Goal: Task Accomplishment & Management: Complete application form

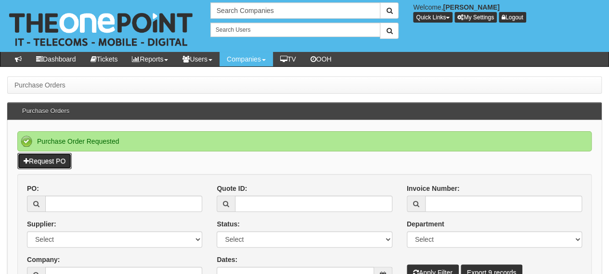
click at [62, 158] on link "Request PO" at bounding box center [44, 161] width 54 height 16
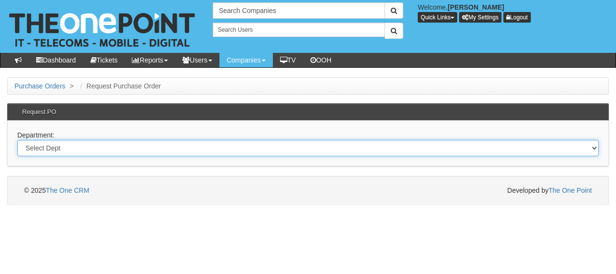
click at [133, 144] on select "Select Dept Digital Internal IT Mobiles Marketing Telecoms" at bounding box center [308, 148] width 582 height 16
select select "?pipeID=&dept=MOB"
click at [17, 140] on select "Select Dept Digital Internal IT Mobiles Marketing Telecoms" at bounding box center [308, 148] width 582 height 16
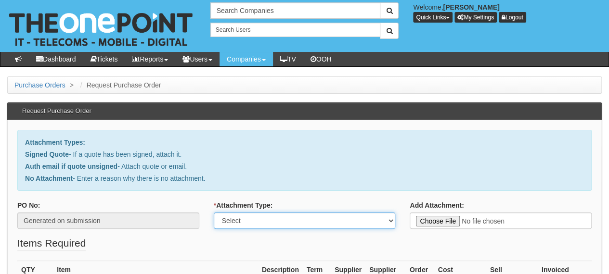
click at [275, 218] on select "Select Signed Quote Auth email with quote if unsigned No Attachment" at bounding box center [305, 221] width 182 height 16
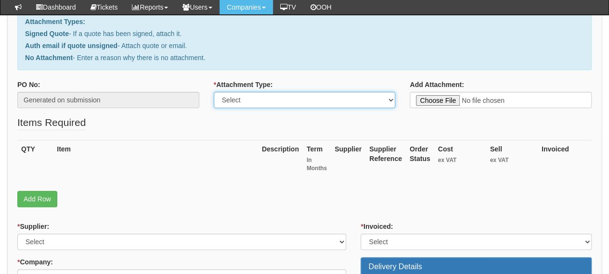
click at [267, 99] on select "Select Signed Quote Auth email with quote if unsigned No Attachment" at bounding box center [305, 100] width 182 height 16
select select "No Attachment"
click at [214, 92] on select "Select Signed Quote Auth email with quote if unsigned No Attachment" at bounding box center [305, 100] width 182 height 16
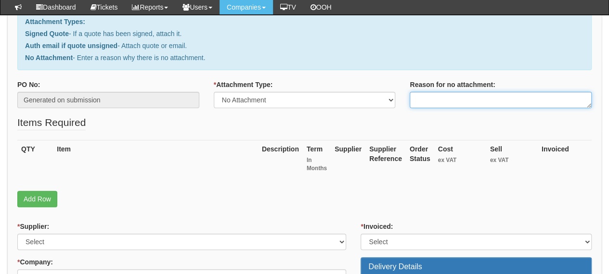
click at [454, 101] on textarea "Reason for no attachment:" at bounding box center [501, 100] width 182 height 16
click at [479, 96] on textarea "Linked to ticket" at bounding box center [501, 100] width 182 height 16
paste textarea "442603"
click at [491, 101] on textarea "Linked to ticket 442603" at bounding box center [501, 100] width 182 height 16
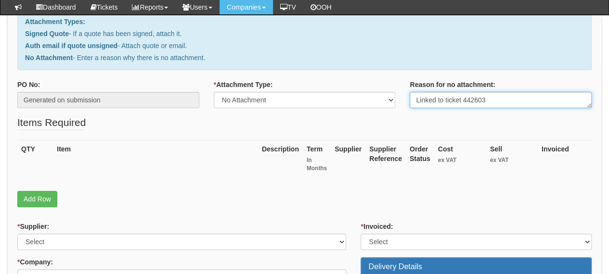
click at [491, 101] on textarea "Linked to ticket 442603" at bounding box center [501, 100] width 182 height 16
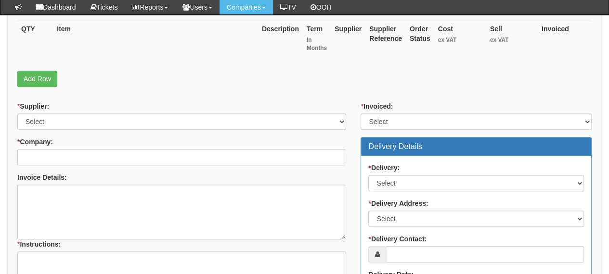
scroll to position [241, 0]
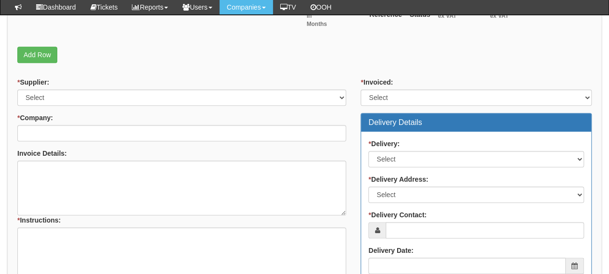
type textarea "Linked to ticket 442603"
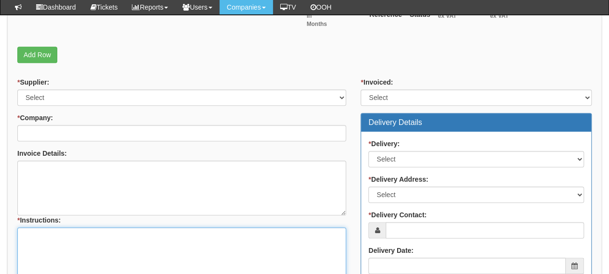
click at [126, 244] on textarea "* Instructions:" at bounding box center [181, 255] width 329 height 55
paste textarea "Linked to ticket 442603"
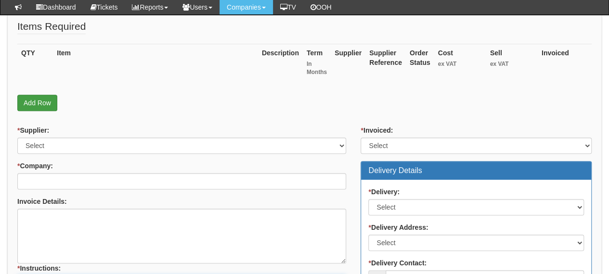
type textarea "Linked to ticket 442603"
click at [39, 103] on link "Add Row" at bounding box center [37, 103] width 40 height 16
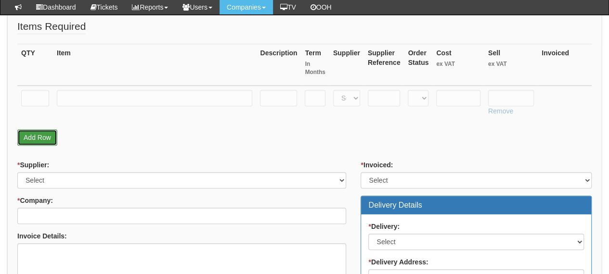
click at [41, 143] on link "Add Row" at bounding box center [37, 138] width 40 height 16
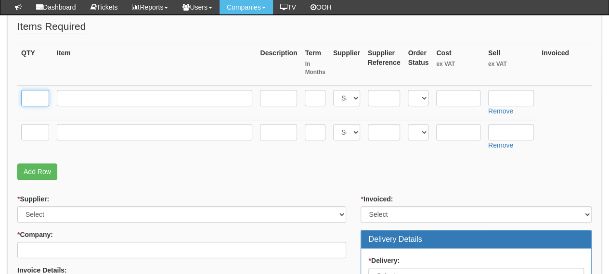
click at [41, 92] on input "text" at bounding box center [35, 98] width 28 height 16
type input "5"
click at [36, 130] on input "text" at bounding box center [35, 132] width 28 height 16
type input "1"
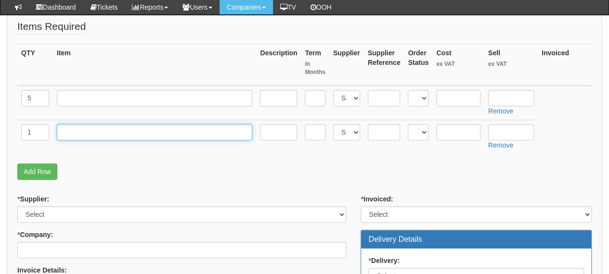
click at [85, 130] on input "text" at bounding box center [154, 132] width 195 height 16
type input "Delivery"
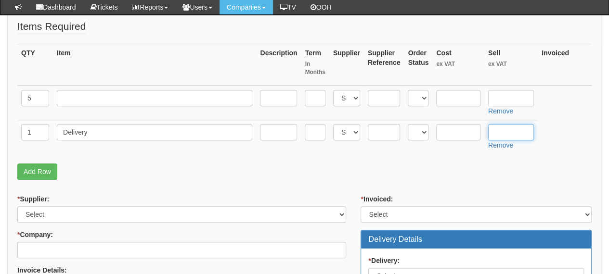
click at [498, 132] on input "text" at bounding box center [511, 132] width 46 height 16
type input "12.50"
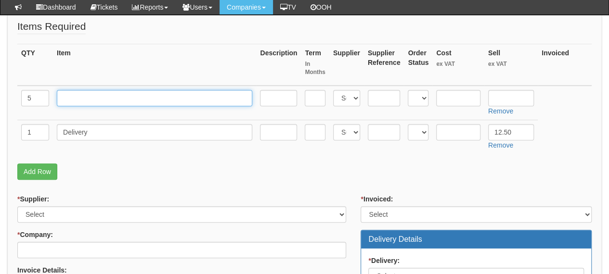
click at [154, 98] on input "text" at bounding box center [154, 98] width 195 height 16
type input "iPhone 16e Black"
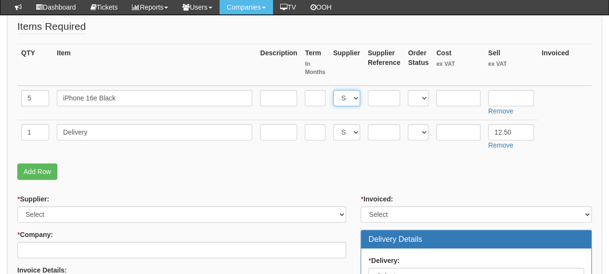
click at [347, 101] on select "Select 123 REG.co.uk 1Password 3 4Gon AA Jones Electric Ltd Abzorb Access Group…" at bounding box center [346, 98] width 27 height 16
select select "54"
click at [333, 90] on select "Select 123 REG.co.uk 1Password 3 4Gon AA Jones Electric Ltd Abzorb Access Group…" at bounding box center [346, 98] width 27 height 16
click at [467, 97] on input "text" at bounding box center [458, 98] width 44 height 16
type input "445"
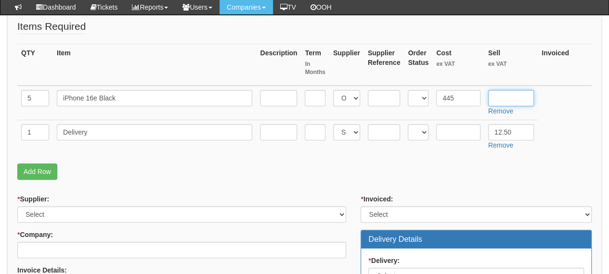
click at [506, 95] on input "text" at bounding box center [511, 98] width 46 height 16
type input "475"
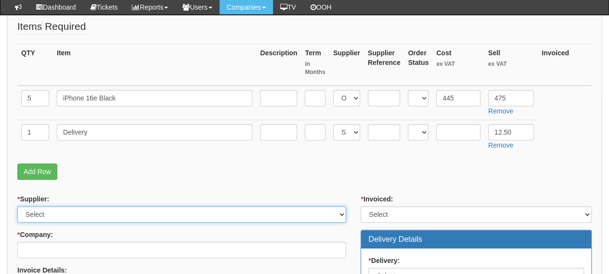
click at [57, 207] on select "Select 123 REG.co.uk 1Password 3 4Gon AA Jones Electric Ltd Abzorb Access Group…" at bounding box center [181, 215] width 329 height 16
select select "54"
click at [17, 207] on select "Select 123 REG.co.uk 1Password 3 4Gon AA Jones Electric Ltd Abzorb Access Group…" at bounding box center [181, 215] width 329 height 16
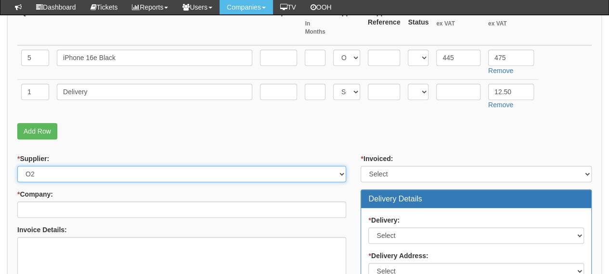
scroll to position [289, 0]
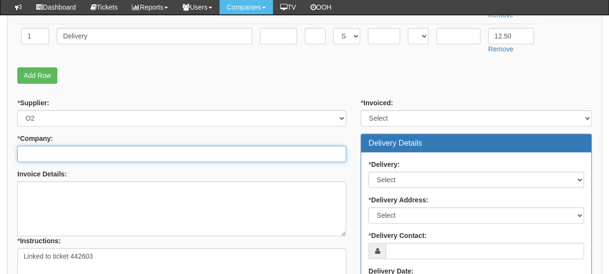
click at [56, 153] on input "* Company:" at bounding box center [181, 154] width 329 height 16
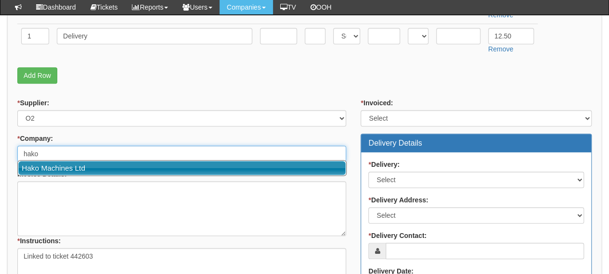
click at [58, 165] on link "Hako Machines Ltd" at bounding box center [181, 168] width 327 height 14
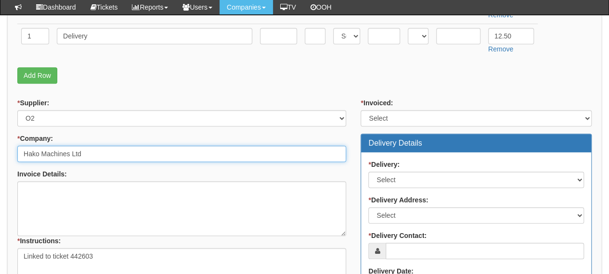
type input "Hako Machines Ltd"
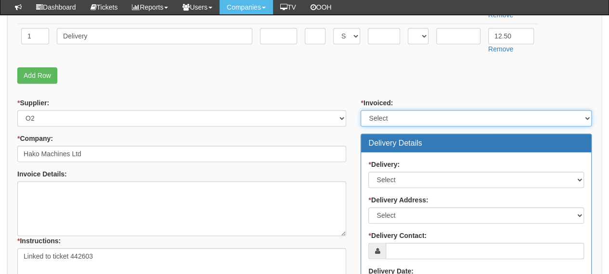
click at [392, 121] on select "Select Yes No N/A STB (part of order)" at bounding box center [476, 118] width 231 height 16
select select "2"
click at [361, 110] on select "Select Yes No N/A STB (part of order)" at bounding box center [476, 118] width 231 height 16
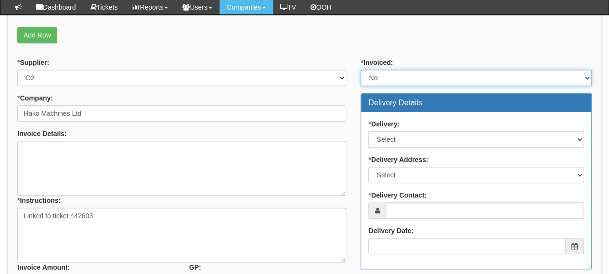
scroll to position [385, 0]
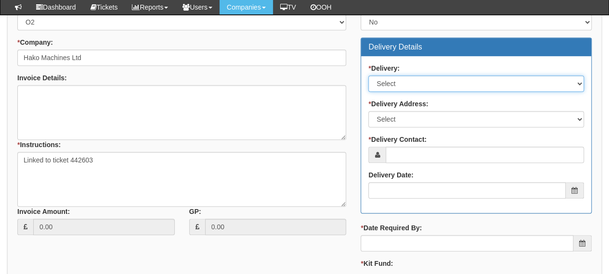
click at [396, 81] on select "Select No Not Applicable Yes" at bounding box center [476, 84] width 216 height 16
select select "1"
click at [368, 76] on select "Select No Not Applicable Yes" at bounding box center [476, 84] width 216 height 16
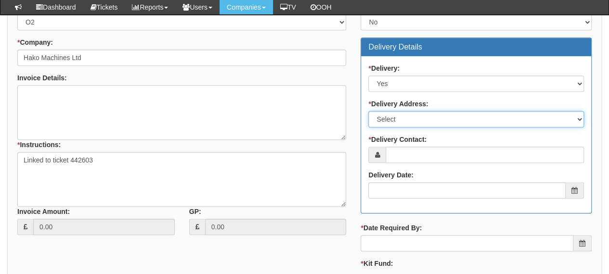
click at [396, 122] on select "Select Not Applicable Main Address - NN67UD Other" at bounding box center [476, 119] width 216 height 16
select select "company_main_address"
click at [368, 111] on select "Select Not Applicable Main Address - NN67UD Other" at bounding box center [476, 119] width 216 height 16
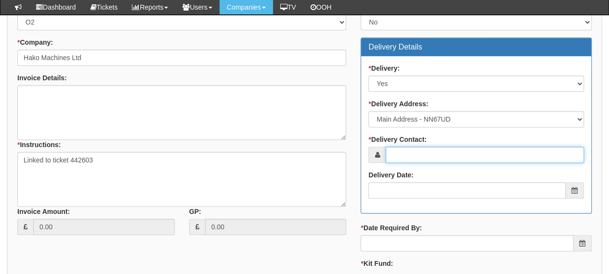
click at [402, 154] on input "* Delivery Contact:" at bounding box center [485, 155] width 198 height 16
type input "Elliott Morgan"
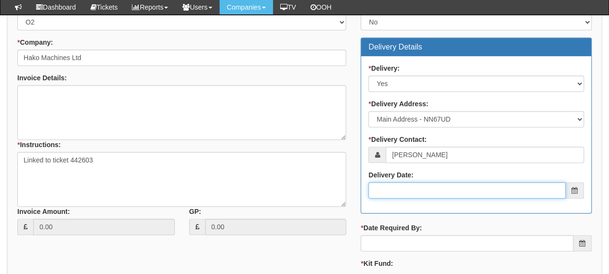
click at [454, 182] on input "Delivery Date:" at bounding box center [466, 190] width 197 height 16
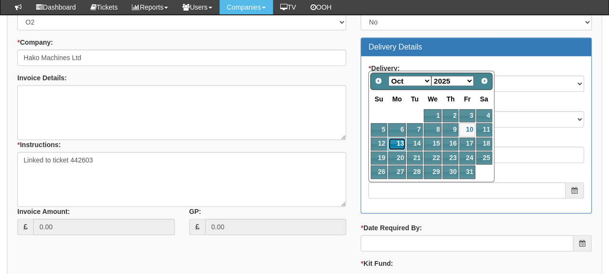
click at [402, 143] on link "13" at bounding box center [397, 144] width 18 height 13
type input "2025-10-13"
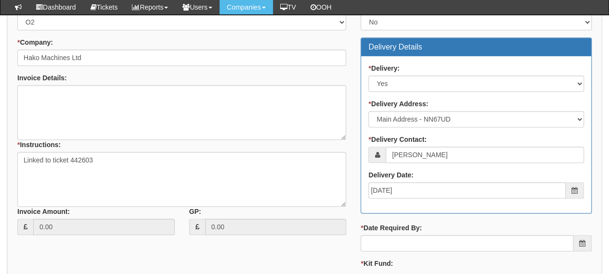
scroll to position [481, 0]
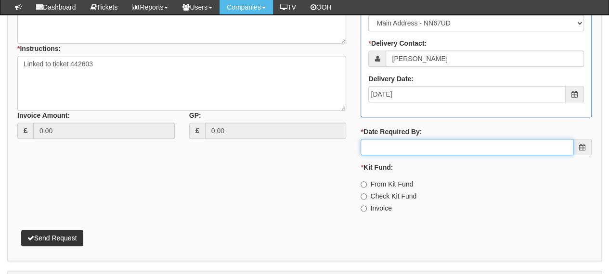
click at [402, 143] on input "* Date Required By:" at bounding box center [467, 147] width 213 height 16
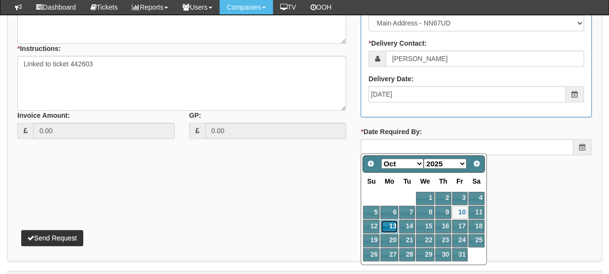
click at [391, 223] on link "13" at bounding box center [389, 226] width 18 height 13
type input "2025-10-13"
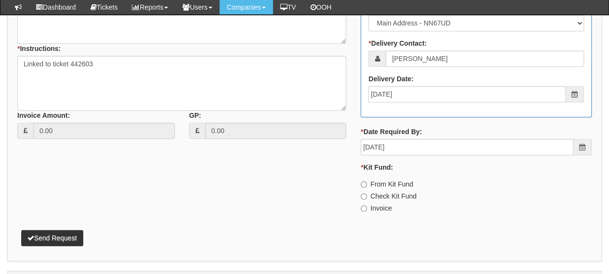
click at [384, 183] on label "From Kit Fund" at bounding box center [387, 185] width 52 height 10
click at [367, 183] on input "From Kit Fund" at bounding box center [364, 184] width 6 height 6
radio input "true"
click at [69, 233] on button "Send Request" at bounding box center [52, 238] width 62 height 16
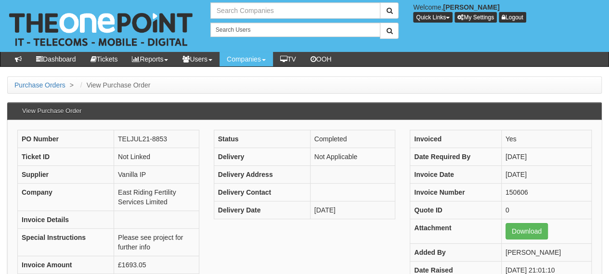
type input "Search Companies"
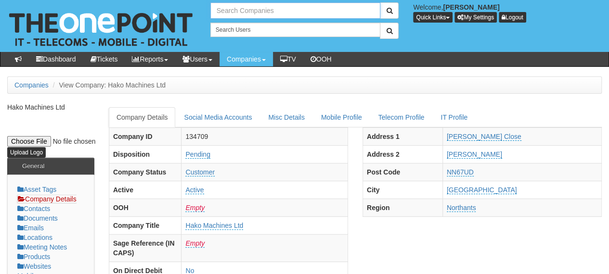
click at [249, 17] on input "text" at bounding box center [295, 10] width 170 height 16
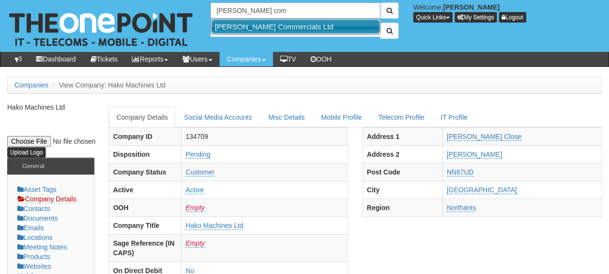
click at [248, 27] on link "[PERSON_NAME] Commercials Ltd" at bounding box center [295, 27] width 168 height 14
type input "Thompson Commercials Ltd"
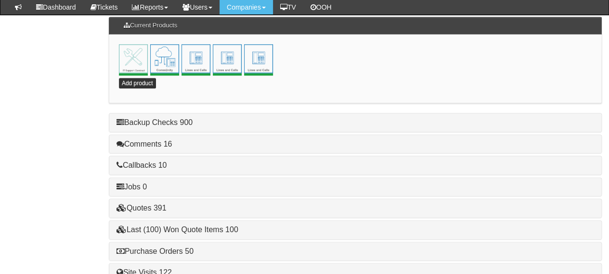
scroll to position [566, 0]
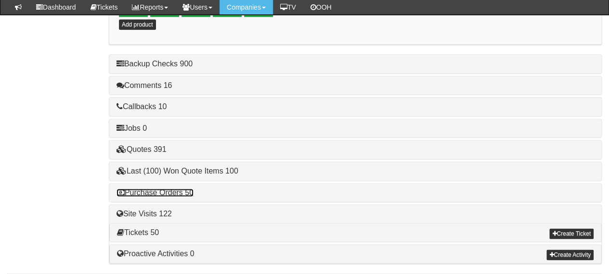
click at [170, 189] on link "Purchase Orders 50" at bounding box center [155, 193] width 77 height 8
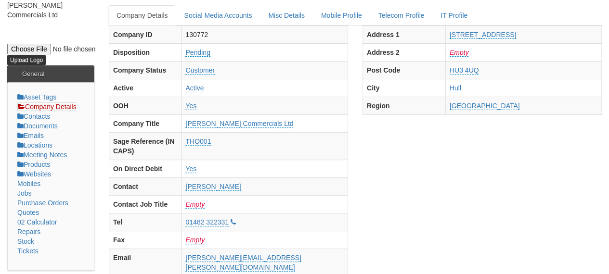
scroll to position [36, 0]
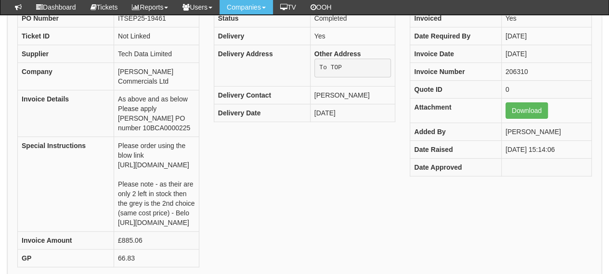
scroll to position [192, 0]
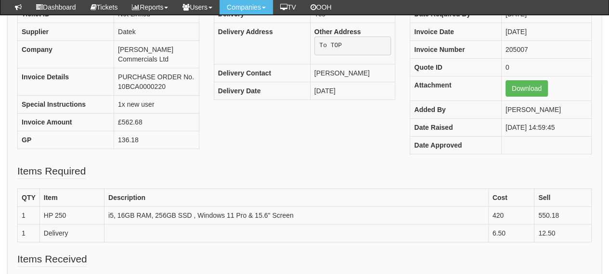
scroll to position [96, 0]
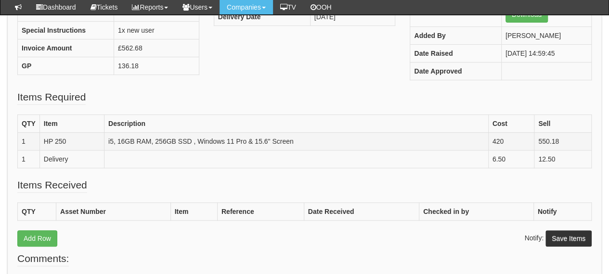
scroll to position [192, 0]
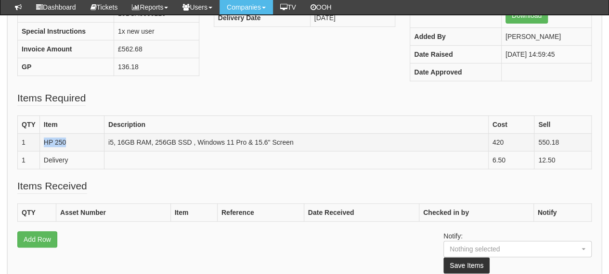
drag, startPoint x: 44, startPoint y: 138, endPoint x: 72, endPoint y: 138, distance: 27.9
click at [72, 138] on td "HP 250" at bounding box center [71, 142] width 65 height 18
copy td "HP 250"
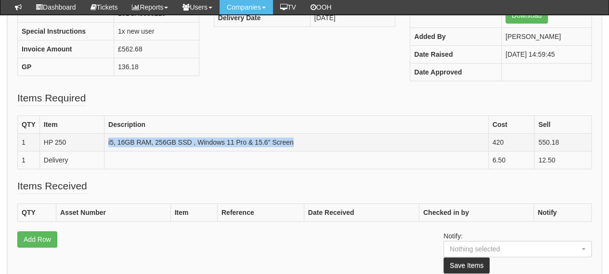
drag, startPoint x: 106, startPoint y: 135, endPoint x: 332, endPoint y: 132, distance: 225.8
click at [332, 133] on td "i5, 16GB RAM, 256GB SSD , Windows 11 Pro & 15.6" Screen" at bounding box center [296, 142] width 384 height 18
copy td "i5, 16GB RAM, 256GB SSD , Windows 11 Pro & 15.6" Screen"
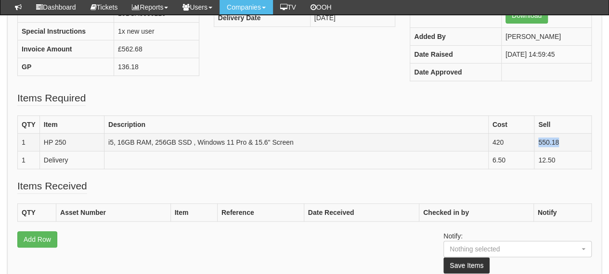
drag, startPoint x: 563, startPoint y: 140, endPoint x: 538, endPoint y: 144, distance: 25.3
click at [538, 144] on td "550.18" at bounding box center [562, 142] width 57 height 18
copy td "550.18"
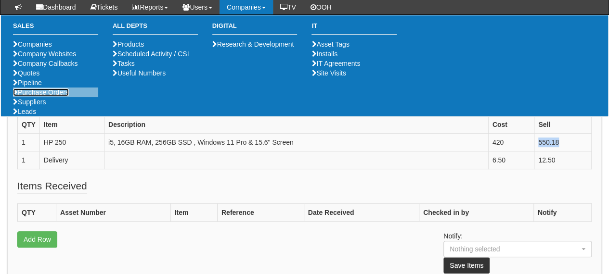
click at [50, 96] on link "Purchase Orders" at bounding box center [41, 93] width 56 height 8
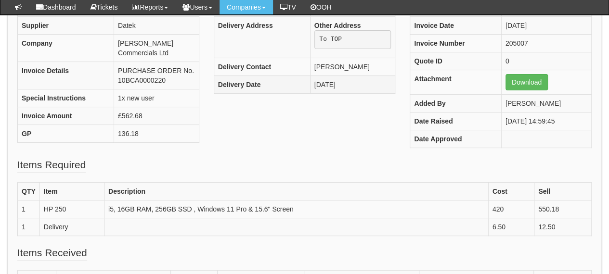
scroll to position [144, 0]
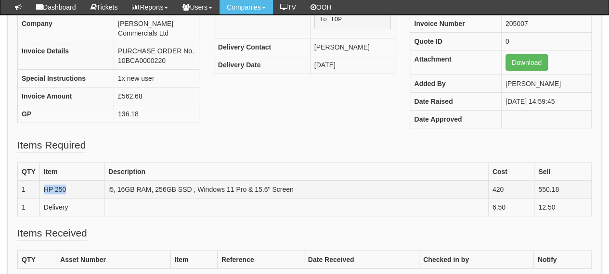
drag, startPoint x: 42, startPoint y: 186, endPoint x: 76, endPoint y: 186, distance: 33.2
click at [76, 186] on td "HP 250" at bounding box center [71, 190] width 65 height 18
copy td "HP 250"
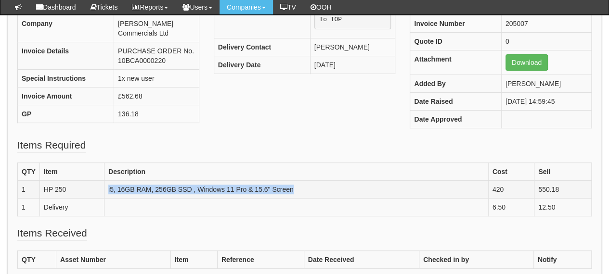
drag, startPoint x: 311, startPoint y: 188, endPoint x: 104, endPoint y: 190, distance: 206.5
click at [104, 190] on td "i5, 16GB RAM, 256GB SSD , Windows 11 Pro & 15.6" Screen" at bounding box center [296, 190] width 384 height 18
copy td "i5, 16GB RAM, 256GB SSD , Windows 11 Pro & 15.6" Screen"
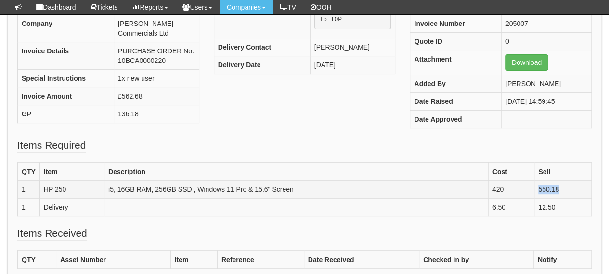
drag, startPoint x: 562, startPoint y: 186, endPoint x: 536, endPoint y: 186, distance: 26.0
click at [536, 186] on td "550.18" at bounding box center [562, 190] width 57 height 18
copy td "550.18"
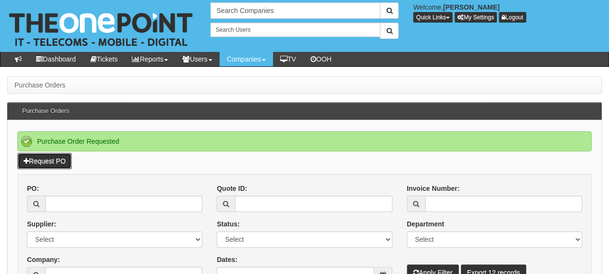
click at [56, 155] on link "Request PO" at bounding box center [44, 161] width 54 height 16
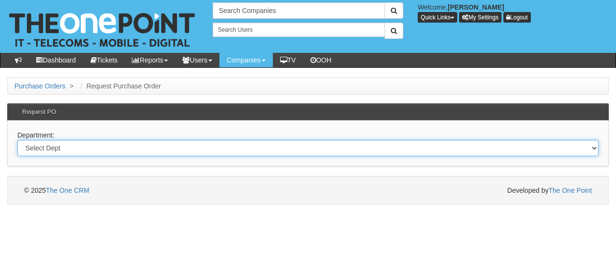
click at [147, 146] on select "Select Dept Digital Internal IT Mobiles Marketing Telecoms" at bounding box center [308, 148] width 582 height 16
select select "?pipeID=&dept=IT"
click at [17, 140] on select "Select Dept Digital Internal IT Mobiles Marketing Telecoms" at bounding box center [308, 148] width 582 height 16
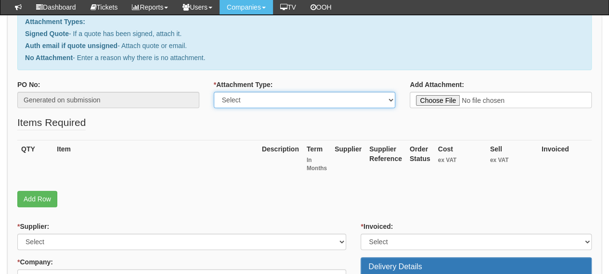
click at [261, 104] on select "Select Signed Quote Auth email with quote if unsigned No Attachment" at bounding box center [305, 100] width 182 height 16
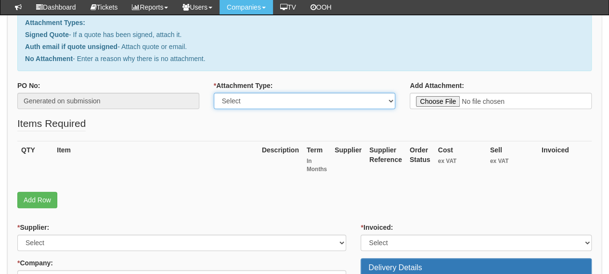
select select "Auth email if quote unsigned"
click at [214, 93] on select "Select Signed Quote Auth email with quote if unsigned No Attachment" at bounding box center [305, 101] width 182 height 16
type input "C:\fakepath\Re_ New Starter (1).msg"
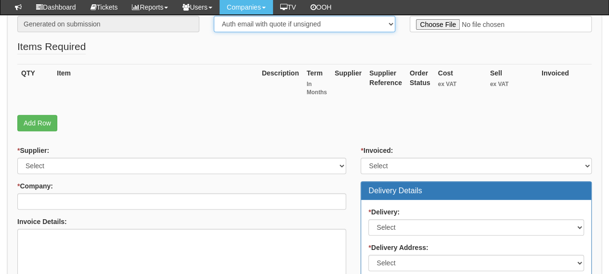
scroll to position [192, 0]
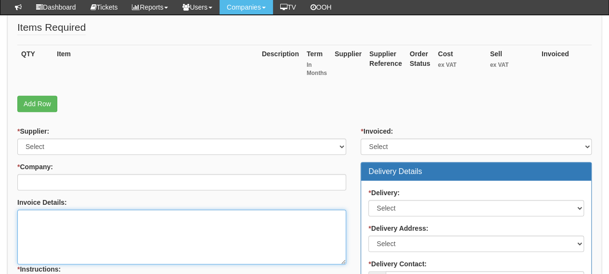
click at [144, 225] on textarea "Invoice Details:" at bounding box center [181, 237] width 329 height 55
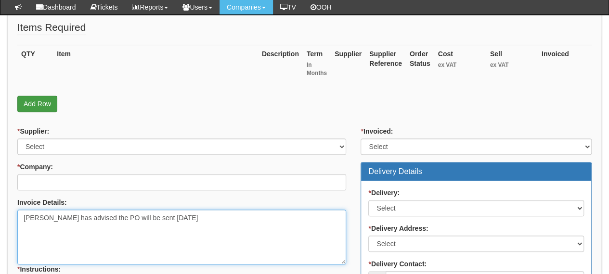
type textarea "Cara has advised the PO will be sent Monday"
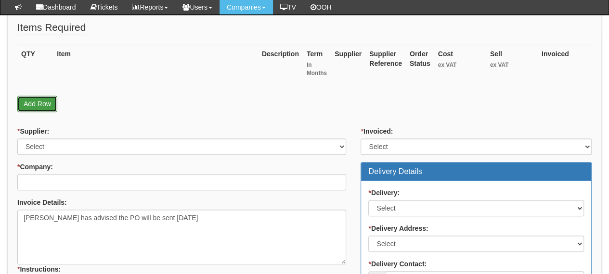
click at [46, 96] on link "Add Row" at bounding box center [37, 104] width 40 height 16
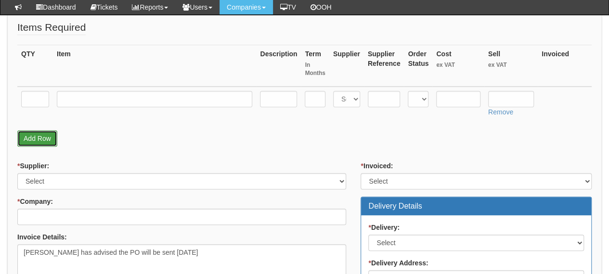
click at [39, 140] on link "Add Row" at bounding box center [37, 138] width 40 height 16
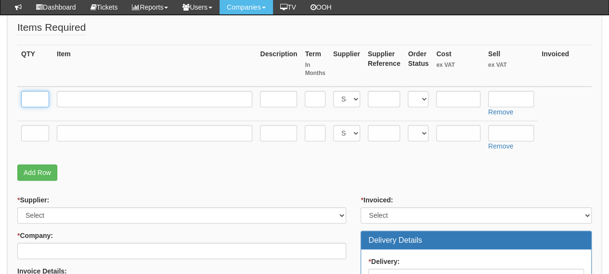
click at [39, 92] on input "text" at bounding box center [35, 99] width 28 height 16
type input "1"
click at [35, 143] on td at bounding box center [35, 138] width 36 height 34
click at [35, 136] on input "text" at bounding box center [35, 133] width 28 height 16
type input "1"
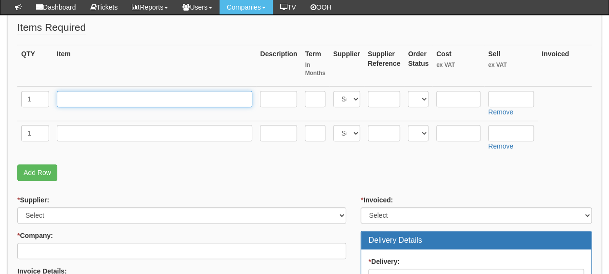
click at [81, 100] on input "text" at bounding box center [154, 99] width 195 height 16
paste input "HP 250"
type input "HP 250"
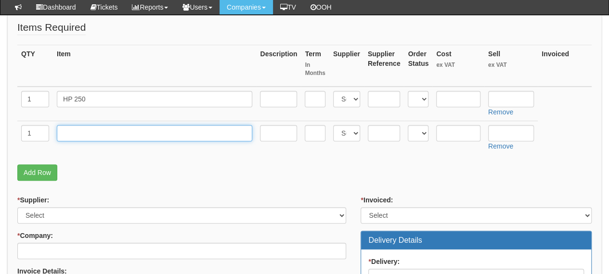
click at [88, 128] on input "text" at bounding box center [154, 133] width 195 height 16
type input "Delivery"
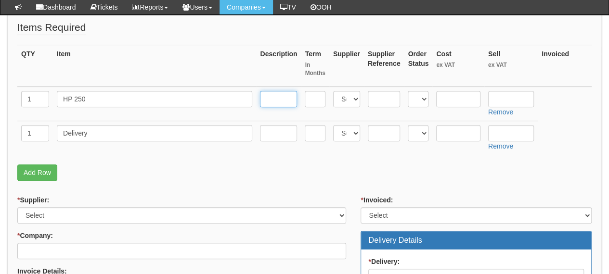
click at [264, 99] on input "text" at bounding box center [278, 99] width 37 height 16
paste input "i5, 16GB RAM, 256GB SSD , Windows 11 Pro & 15.6" Screen"
type input "i5, 16GB RAM, 256GB SSD , Windows 11 Pro & 15.6" Screen"
click at [516, 98] on input "text" at bounding box center [511, 99] width 46 height 16
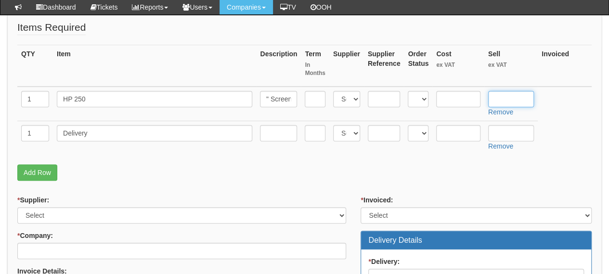
scroll to position [0, 0]
paste input "550.18"
type input "550.18"
click at [349, 103] on select "Select 123 REG.co.uk 1Password 3 4Gon AA Jones Electric Ltd Abzorb Access Group…" at bounding box center [346, 99] width 27 height 16
select select "87"
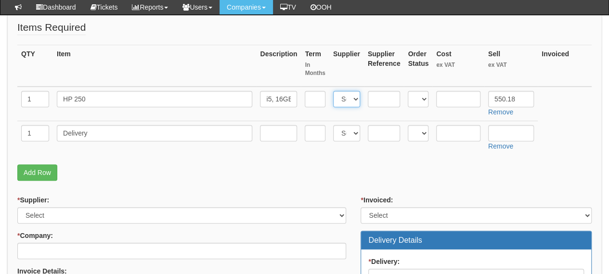
click at [333, 91] on select "Select 123 REG.co.uk 1Password 3 4Gon AA Jones Electric Ltd Abzorb Access Group…" at bounding box center [346, 99] width 27 height 16
click at [379, 92] on input "text" at bounding box center [384, 99] width 33 height 16
paste input "AK9U4AT"
type input "AK9U4AT"
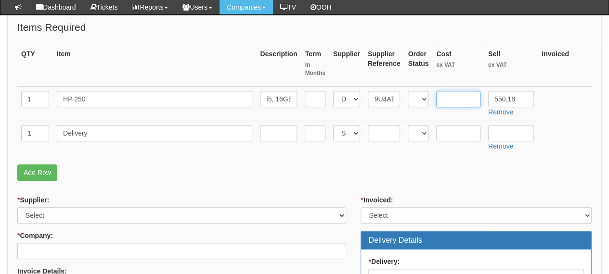
click at [450, 96] on input "text" at bounding box center [458, 99] width 44 height 16
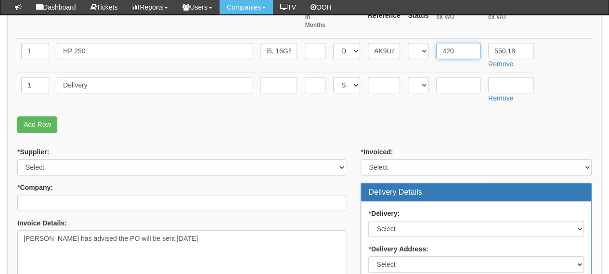
type input "420"
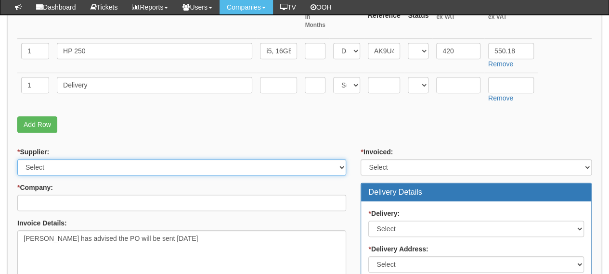
click at [135, 159] on select "Select 123 REG.co.uk 1Password 3 4Gon AA Jones Electric Ltd Abzorb Access Group…" at bounding box center [181, 167] width 329 height 16
select select "87"
click at [17, 159] on select "Select 123 REG.co.uk 1Password 3 4Gon AA Jones Electric Ltd Abzorb Access Group…" at bounding box center [181, 167] width 329 height 16
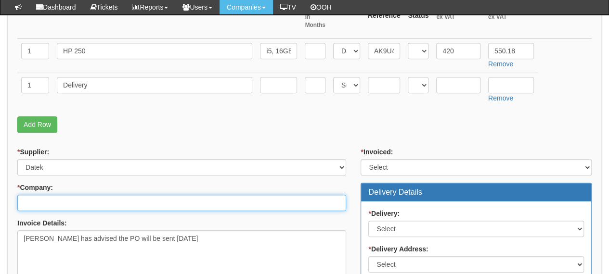
click at [118, 198] on input "* Company:" at bounding box center [181, 203] width 329 height 16
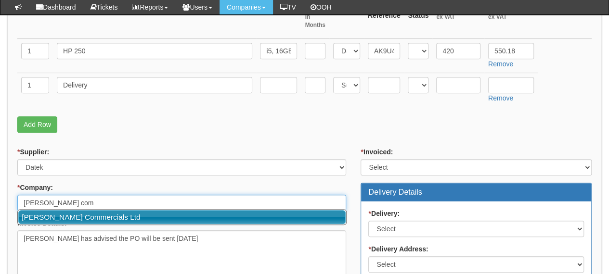
click at [96, 220] on link "[PERSON_NAME] Commercials Ltd" at bounding box center [181, 217] width 327 height 14
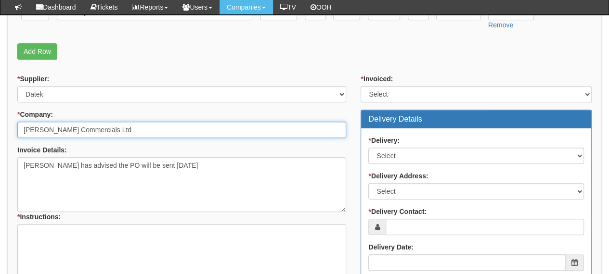
scroll to position [384, 0]
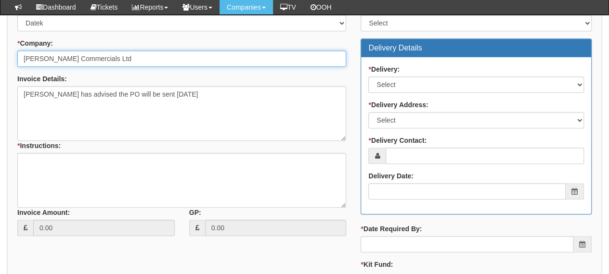
type input "[PERSON_NAME] Commercials Ltd"
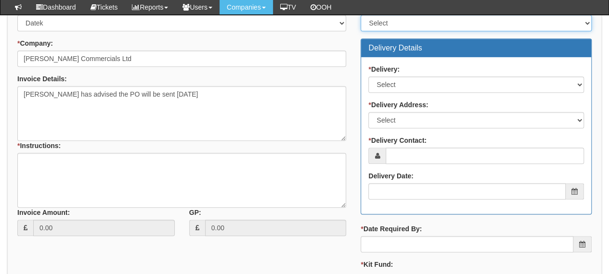
click at [407, 24] on select "Select Yes No N/A STB (part of order)" at bounding box center [476, 23] width 231 height 16
select select "2"
click at [361, 15] on select "Select Yes No N/A STB (part of order)" at bounding box center [476, 23] width 231 height 16
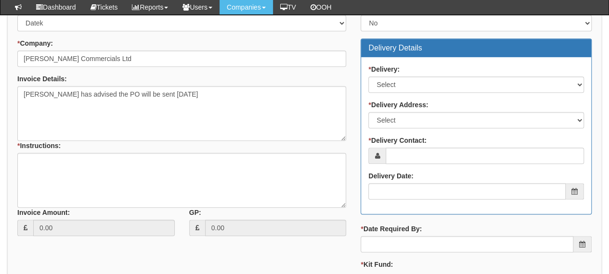
click at [397, 74] on div "* Delivery: Select No Not Applicable Yes" at bounding box center [476, 79] width 216 height 28
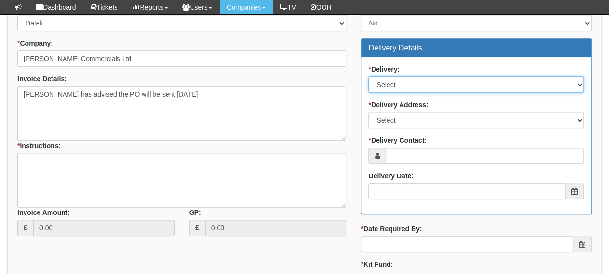
drag, startPoint x: 397, startPoint y: 81, endPoint x: 397, endPoint y: 88, distance: 6.7
click at [397, 81] on select "Select No Not Applicable Yes" at bounding box center [476, 85] width 216 height 16
click at [368, 77] on select "Select No Not Applicable Yes" at bounding box center [476, 85] width 216 height 16
click at [400, 86] on select "Select No Not Applicable Yes" at bounding box center [476, 85] width 216 height 16
select select "1"
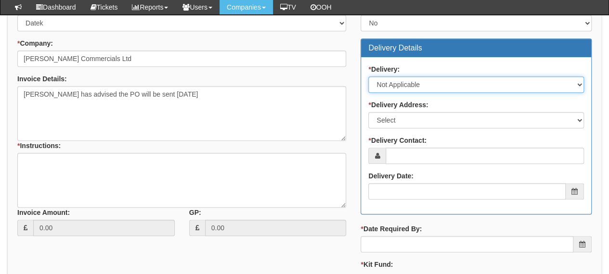
click at [368, 77] on select "Select No Not Applicable Yes" at bounding box center [476, 85] width 216 height 16
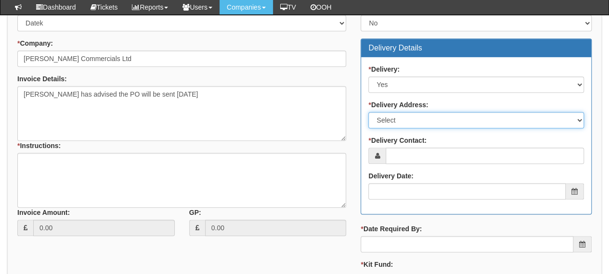
drag, startPoint x: 392, startPoint y: 119, endPoint x: 392, endPoint y: 125, distance: 6.3
click at [392, 119] on select "Select Not Applicable Main Address - HU3 4UQ Other" at bounding box center [476, 120] width 216 height 16
select select "other"
click at [368, 112] on select "Select Not Applicable Main Address - HU3 4UQ Other" at bounding box center [476, 120] width 216 height 16
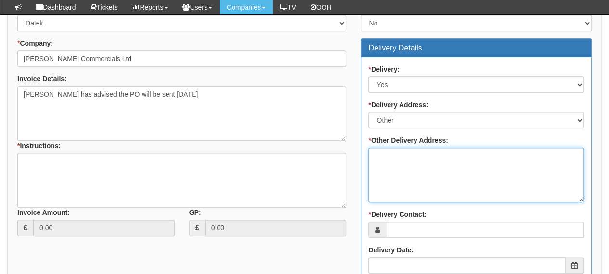
click at [396, 155] on textarea "* Other Delivery Address:" at bounding box center [476, 175] width 216 height 55
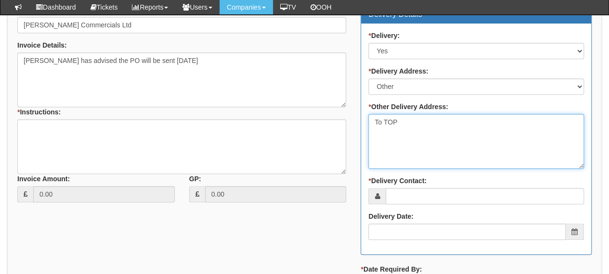
scroll to position [432, 0]
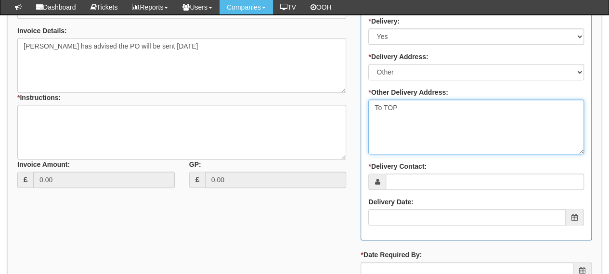
type textarea "To TOP"
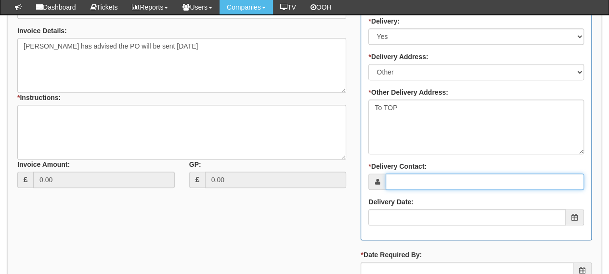
click at [403, 181] on input "* Delivery Contact:" at bounding box center [485, 182] width 198 height 16
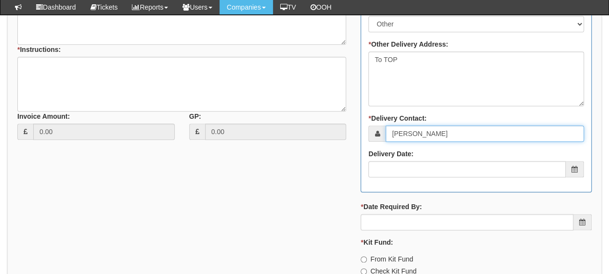
type input "[PERSON_NAME]"
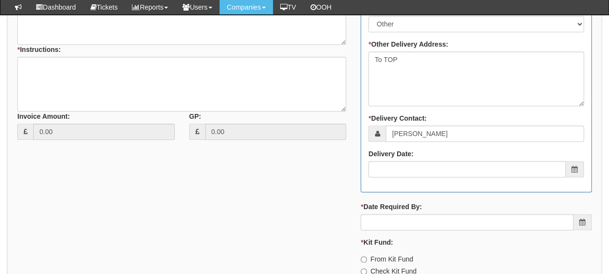
click at [423, 156] on div "Delivery Date:" at bounding box center [476, 163] width 216 height 28
click at [423, 157] on div "Delivery Date:" at bounding box center [476, 163] width 216 height 28
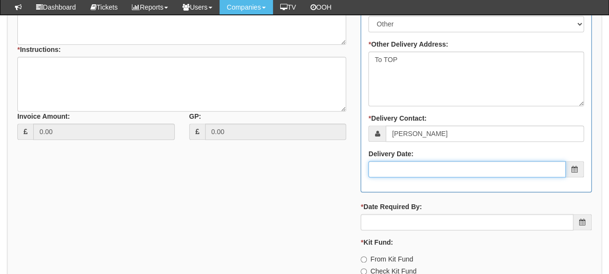
click at [424, 171] on input "Delivery Date:" at bounding box center [466, 169] width 197 height 16
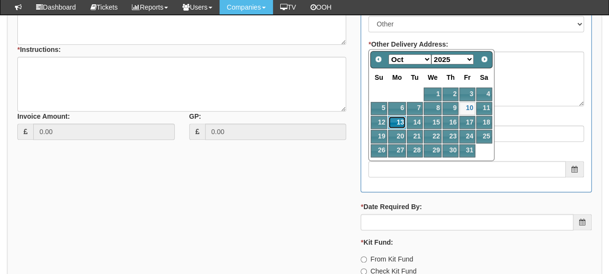
click at [391, 120] on link "13" at bounding box center [397, 122] width 18 height 13
type input "2025-10-13"
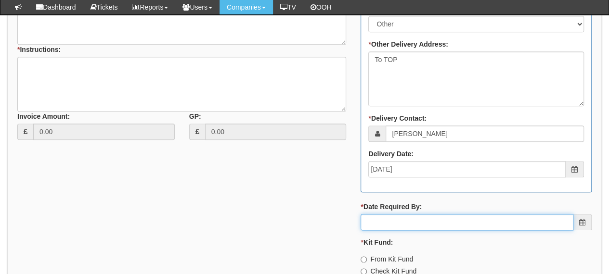
click at [411, 220] on input "* Date Required By:" at bounding box center [467, 222] width 213 height 16
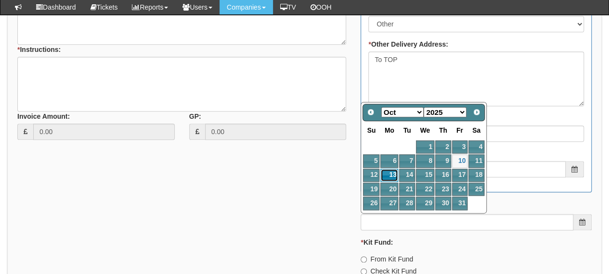
click at [392, 176] on link "13" at bounding box center [389, 175] width 18 height 13
type input "2025-10-13"
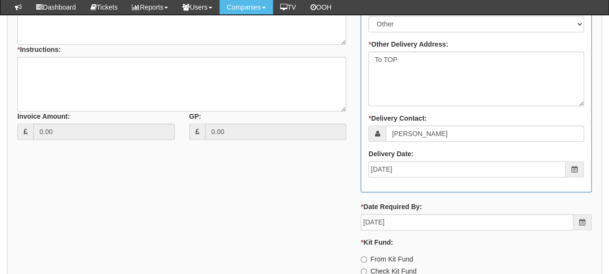
scroll to position [577, 0]
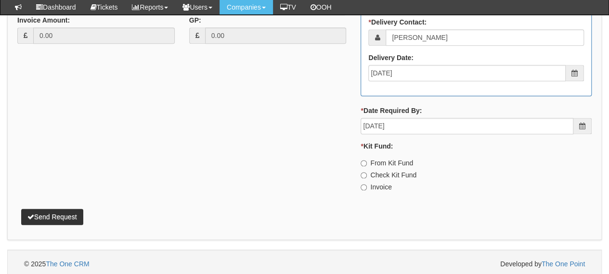
click at [379, 188] on label "Invoice" at bounding box center [376, 187] width 31 height 10
click at [367, 188] on input "Invoice" at bounding box center [364, 187] width 6 height 6
radio input "true"
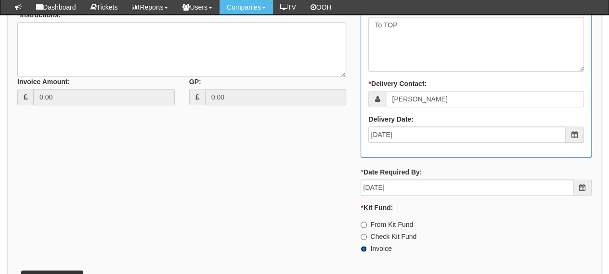
scroll to position [480, 0]
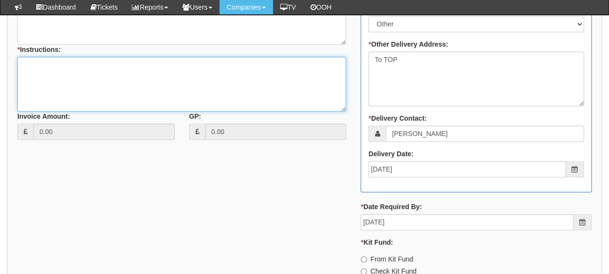
click at [123, 90] on textarea "* Instructions:" at bounding box center [181, 84] width 329 height 55
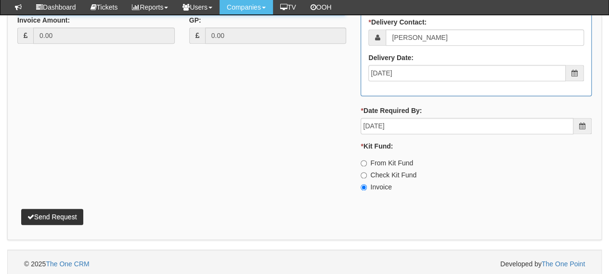
type textarea "New starter"
click at [46, 209] on button "Send Request" at bounding box center [52, 217] width 62 height 16
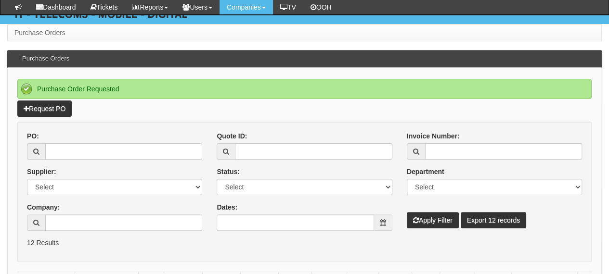
scroll to position [172, 0]
